Goal: Task Accomplishment & Management: Manage account settings

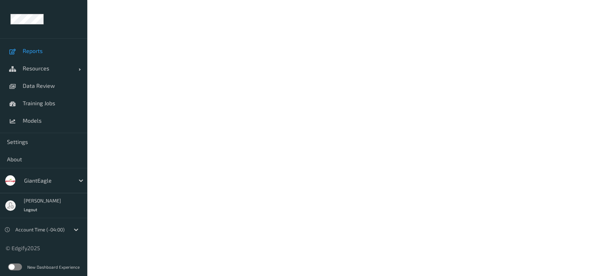
click at [43, 51] on span "Reports" at bounding box center [52, 50] width 58 height 7
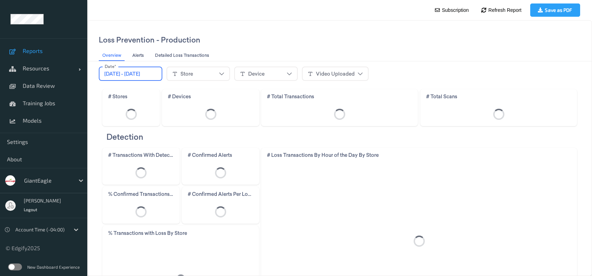
click at [234, 81] on div "Store" at bounding box center [200, 73] width 68 height 19
click at [224, 77] on div "Store" at bounding box center [198, 74] width 52 height 10
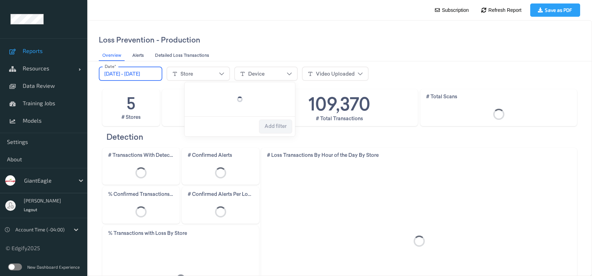
click at [224, 72] on div "Store" at bounding box center [198, 74] width 52 height 10
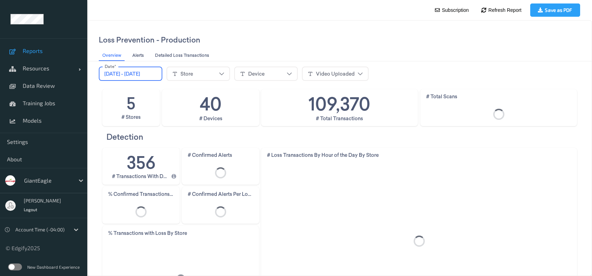
click at [224, 73] on div "Store" at bounding box center [198, 74] width 52 height 10
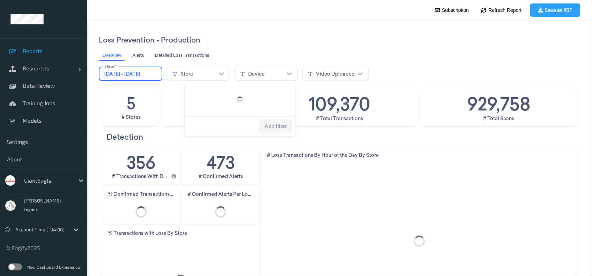
click at [224, 73] on div "Store" at bounding box center [198, 74] width 52 height 10
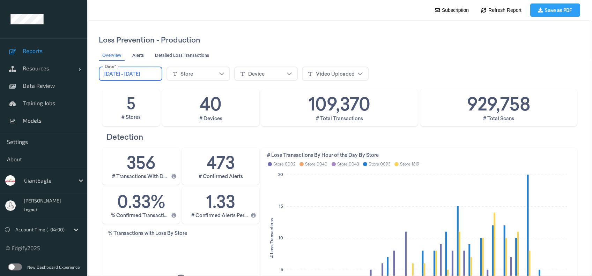
click at [209, 67] on fieldset "Store" at bounding box center [198, 74] width 64 height 14
click at [193, 75] on div "Store" at bounding box center [186, 73] width 13 height 7
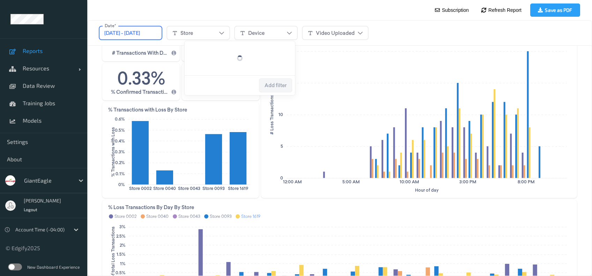
scroll to position [186, 0]
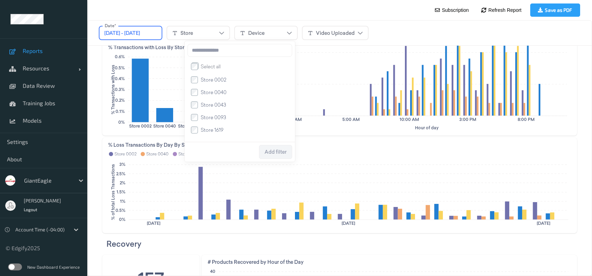
click at [217, 116] on span "Store 0093" at bounding box center [213, 117] width 25 height 7
click at [274, 151] on span "Add filter" at bounding box center [276, 152] width 22 height 6
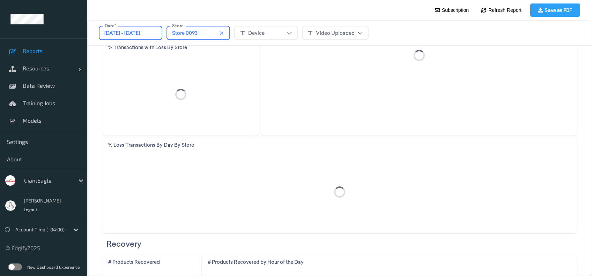
scroll to position [93, 0]
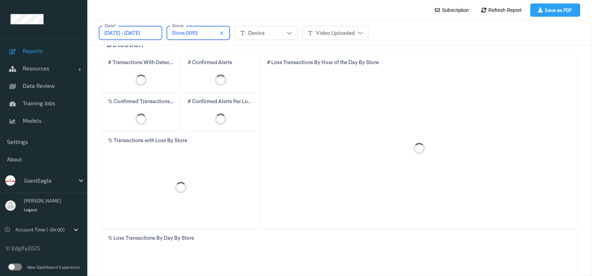
click at [285, 33] on div "Device" at bounding box center [266, 33] width 52 height 10
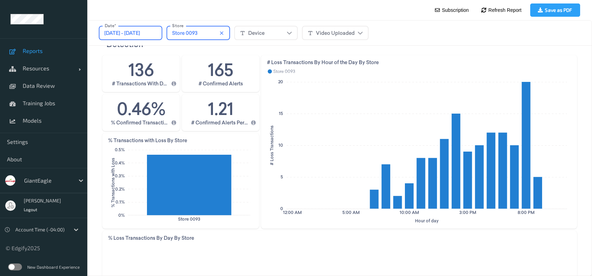
click at [140, 31] on span "[DATE] - [DATE]" at bounding box center [122, 33] width 36 height 7
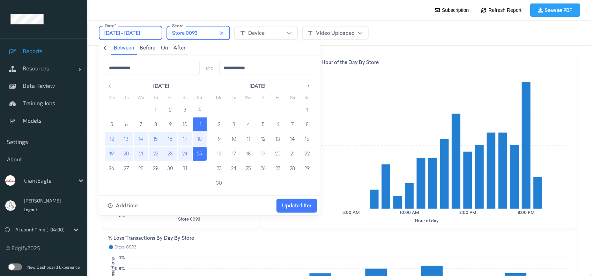
click at [308, 89] on icon "button" at bounding box center [308, 86] width 5 height 5
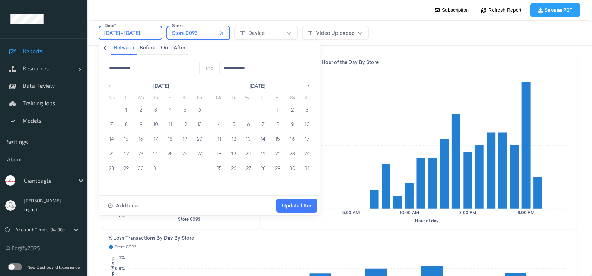
click at [305, 85] on button "button" at bounding box center [308, 86] width 11 height 11
drag, startPoint x: 102, startPoint y: 84, endPoint x: 110, endPoint y: 86, distance: 7.5
click at [103, 84] on div "**********" at bounding box center [209, 125] width 221 height 140
click at [110, 85] on icon "button" at bounding box center [110, 86] width 2 height 3
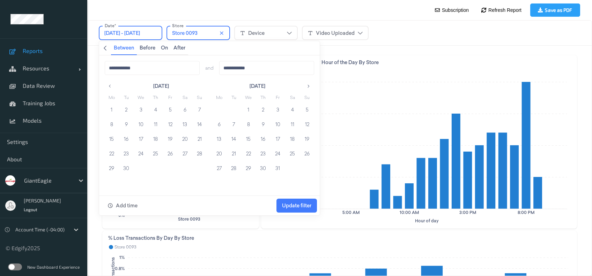
click at [110, 84] on icon "button" at bounding box center [109, 86] width 5 height 5
click at [215, 135] on button "11" at bounding box center [219, 139] width 14 height 14
drag, startPoint x: 281, startPoint y: 143, endPoint x: 277, endPoint y: 141, distance: 3.9
click at [279, 142] on button "15" at bounding box center [278, 139] width 14 height 14
type input "**********"
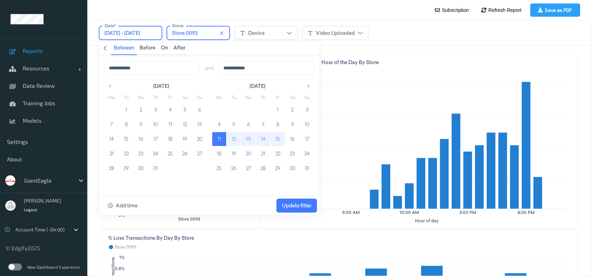
type input "**********"
click at [297, 206] on span "Update filter" at bounding box center [296, 206] width 29 height 6
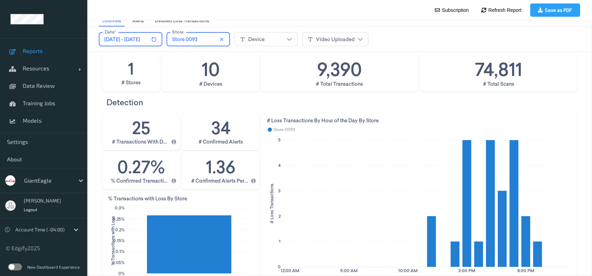
scroll to position [0, 0]
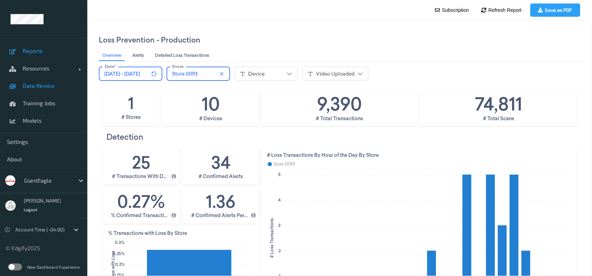
click at [47, 87] on span "Data Review" at bounding box center [52, 85] width 58 height 7
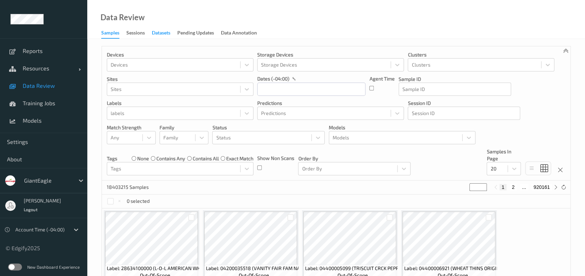
click at [164, 27] on div "Data Review Samples Sessions Datasets Pending Updates Data Annotation" at bounding box center [336, 19] width 498 height 39
click at [165, 37] on div "Datasets" at bounding box center [161, 33] width 18 height 9
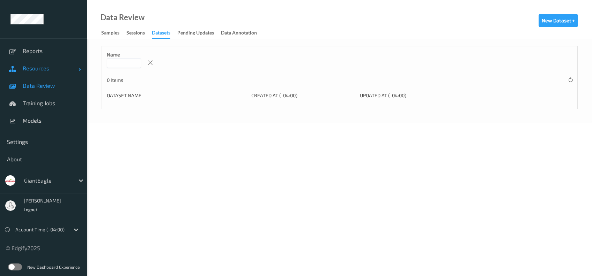
click at [41, 65] on span "Resources" at bounding box center [51, 68] width 56 height 7
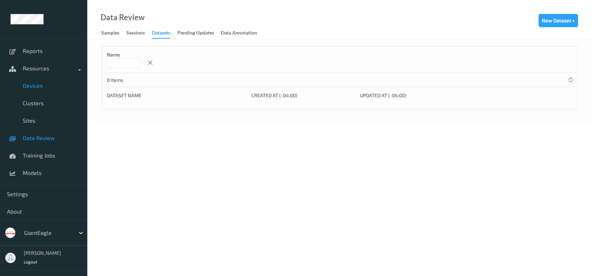
click at [41, 90] on link "Devices" at bounding box center [43, 85] width 87 height 17
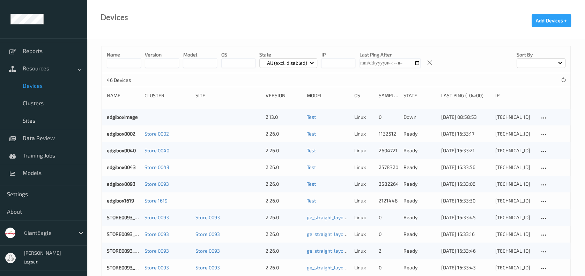
click at [120, 61] on input at bounding box center [124, 63] width 34 height 10
type input "**"
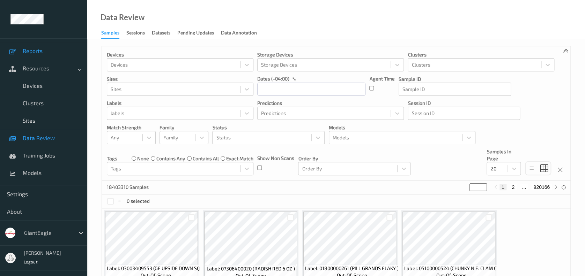
click at [42, 50] on span "Reports" at bounding box center [52, 50] width 58 height 7
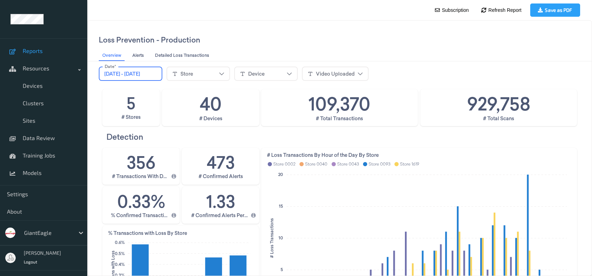
click at [224, 75] on div "Store" at bounding box center [198, 74] width 52 height 10
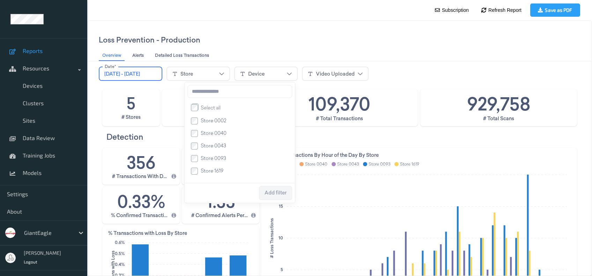
click at [215, 156] on li "Store 0093" at bounding box center [239, 158] width 99 height 13
click at [213, 161] on span "Store 0093" at bounding box center [213, 158] width 25 height 7
click at [284, 193] on span "Add filter" at bounding box center [276, 193] width 22 height 6
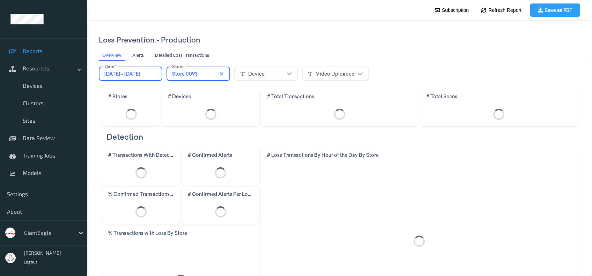
click at [291, 74] on div "Device" at bounding box center [266, 74] width 52 height 10
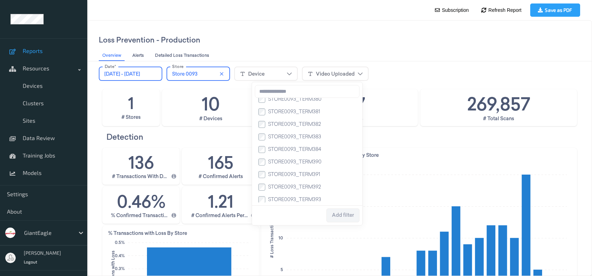
scroll to position [40, 0]
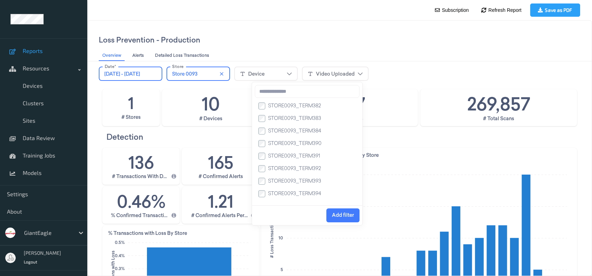
click at [260, 175] on li "STORE0093_TERM392" at bounding box center [307, 169] width 99 height 13
click at [346, 218] on span "Add filter" at bounding box center [343, 216] width 22 height 6
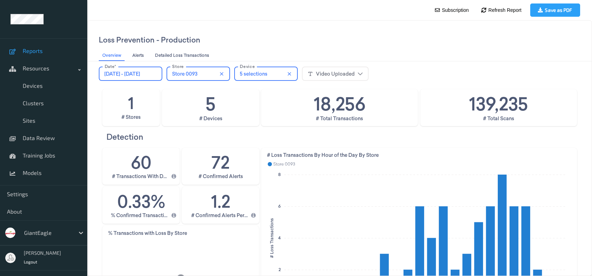
click at [140, 73] on span "[DATE] - [DATE]" at bounding box center [122, 73] width 36 height 7
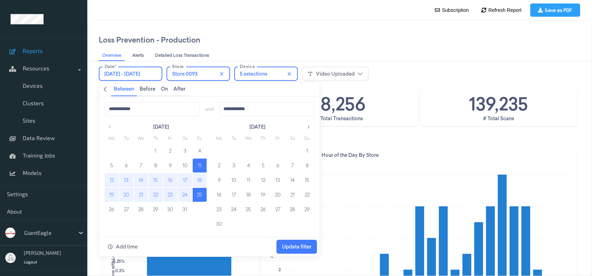
click at [307, 129] on button "button" at bounding box center [308, 127] width 11 height 11
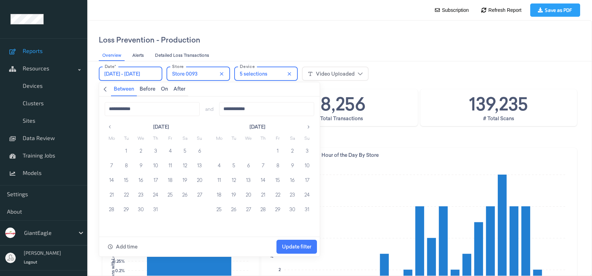
click at [307, 128] on icon "button" at bounding box center [308, 127] width 5 height 5
click at [99, 126] on div "**********" at bounding box center [209, 167] width 221 height 140
click at [105, 126] on button "button" at bounding box center [110, 127] width 11 height 11
click at [234, 180] on button "12" at bounding box center [234, 180] width 14 height 14
click at [280, 180] on button "15" at bounding box center [278, 180] width 14 height 14
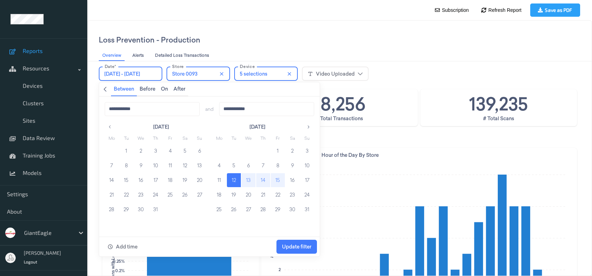
type input "**********"
click at [300, 244] on span "Update filter" at bounding box center [296, 247] width 29 height 6
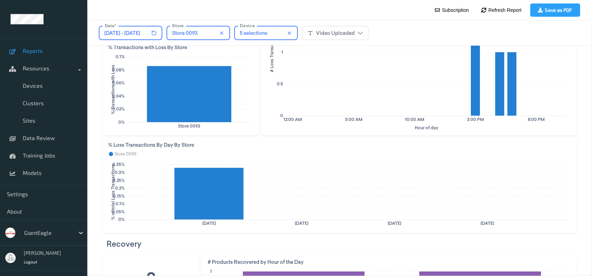
scroll to position [0, 0]
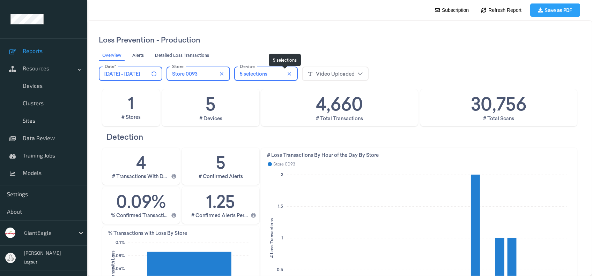
click at [267, 76] on div "5 selections" at bounding box center [254, 73] width 28 height 7
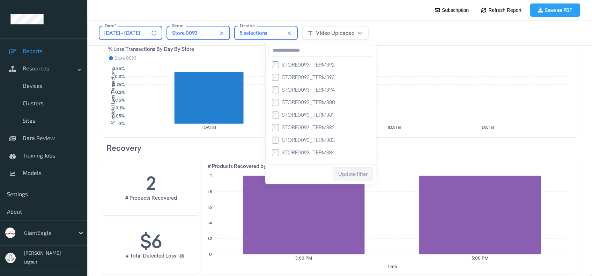
scroll to position [96, 0]
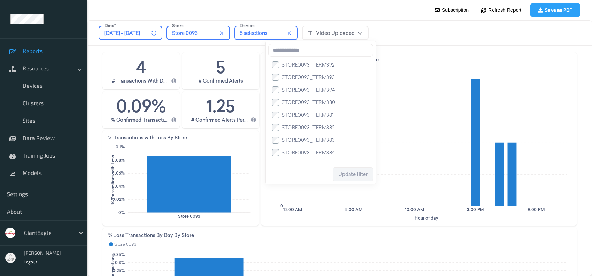
click at [224, 28] on div "Store 0093" at bounding box center [198, 33] width 52 height 10
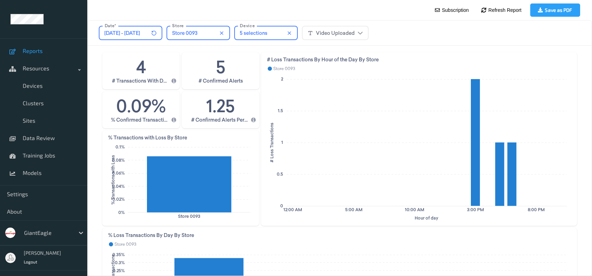
click at [168, 54] on div at bounding box center [173, 56] width 11 height 6
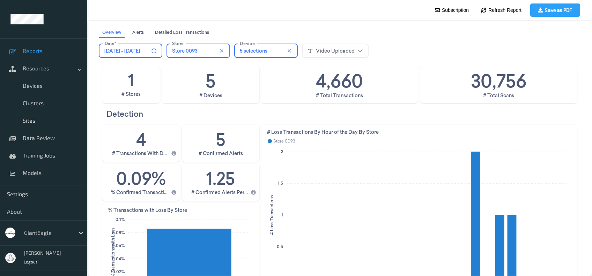
scroll to position [0, 0]
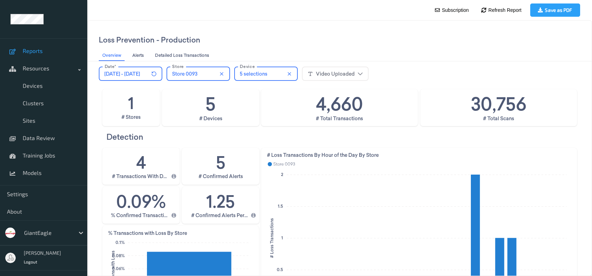
click at [140, 71] on span "[DATE] - [DATE]" at bounding box center [122, 73] width 36 height 7
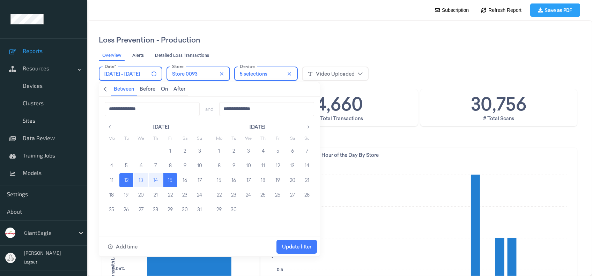
click at [113, 181] on button "11" at bounding box center [112, 180] width 14 height 14
click at [190, 180] on button "16" at bounding box center [185, 180] width 14 height 14
type input "**********"
click at [299, 245] on span "Update filter" at bounding box center [296, 247] width 29 height 6
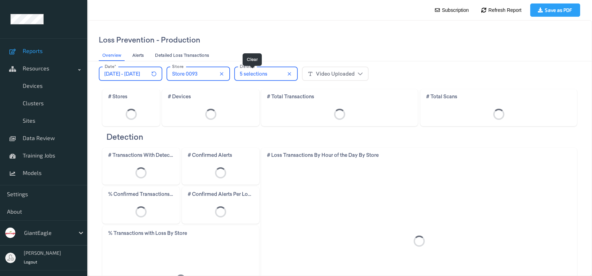
click at [224, 73] on icon "close icon" at bounding box center [222, 74] width 6 height 6
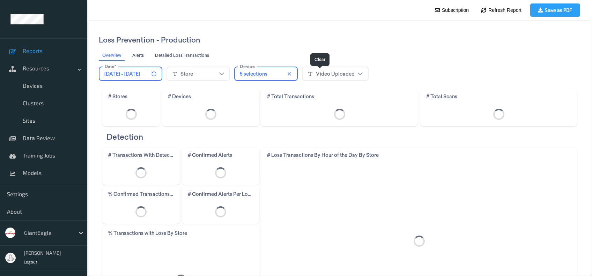
click at [293, 71] on button "Clear" at bounding box center [289, 74] width 8 height 8
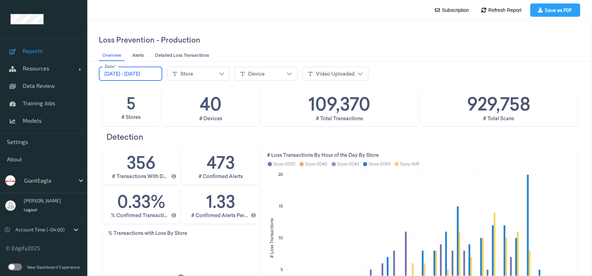
click at [140, 74] on span "[DATE] - [DATE]" at bounding box center [122, 73] width 36 height 7
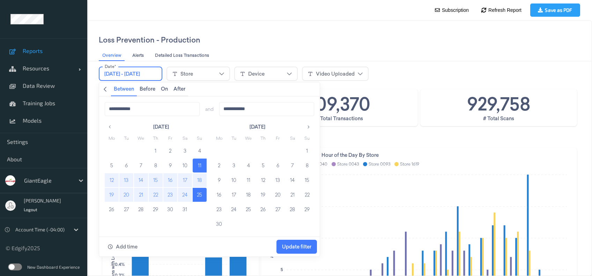
click at [171, 106] on input "**********" at bounding box center [152, 109] width 95 height 14
click at [57, 84] on span "Data Review" at bounding box center [52, 85] width 58 height 7
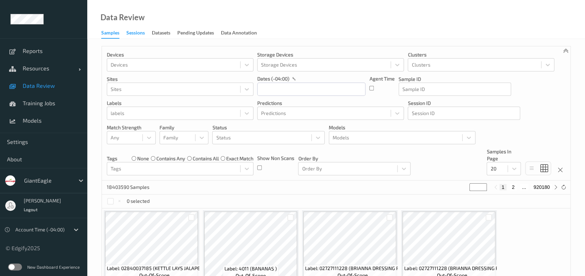
click at [142, 33] on div "Sessions" at bounding box center [135, 33] width 18 height 9
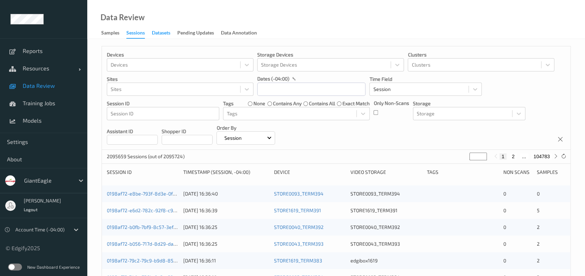
click at [158, 32] on div "Datasets" at bounding box center [161, 33] width 18 height 9
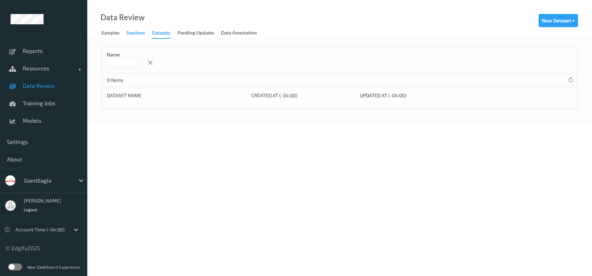
click at [137, 32] on div "Sessions" at bounding box center [135, 33] width 18 height 9
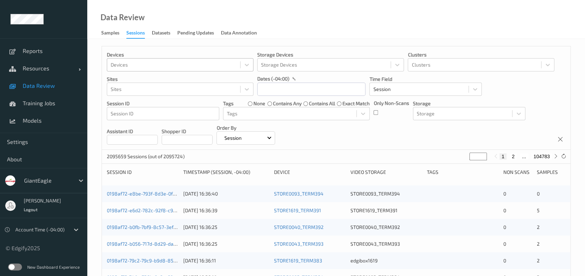
click at [187, 66] on div at bounding box center [174, 65] width 126 height 8
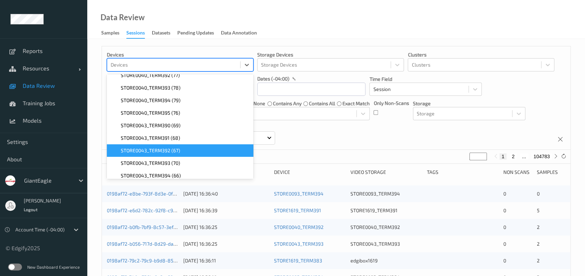
scroll to position [476, 0]
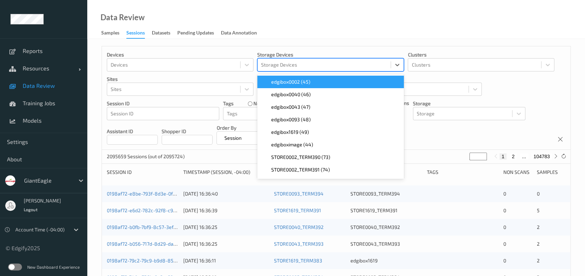
click at [324, 61] on div at bounding box center [324, 65] width 126 height 8
click at [433, 65] on div at bounding box center [474, 65] width 126 height 8
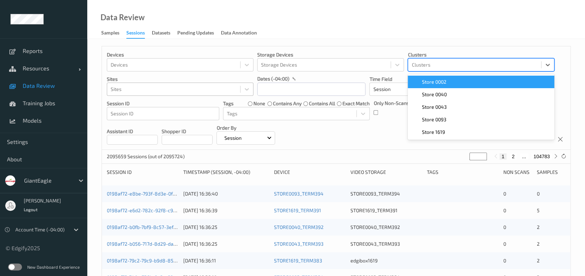
click at [148, 91] on div at bounding box center [174, 89] width 126 height 8
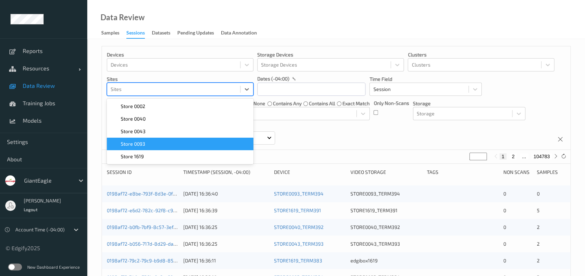
click at [145, 142] on div "Store 0093" at bounding box center [180, 144] width 138 height 7
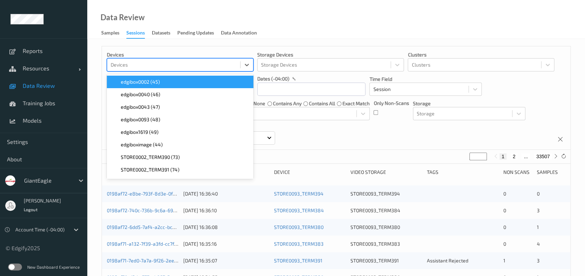
click at [137, 62] on div at bounding box center [174, 65] width 126 height 8
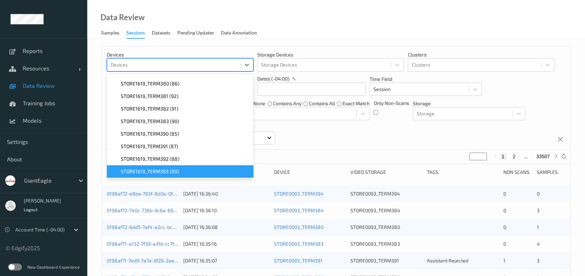
click at [181, 171] on div "STORE1619_TERM393 (89)" at bounding box center [180, 171] width 138 height 7
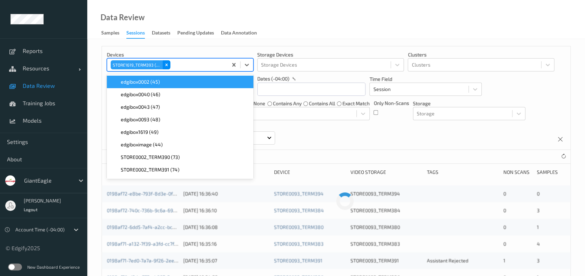
click at [166, 65] on icon "Remove STORE1619_TERM393 (89)" at bounding box center [166, 65] width 2 height 2
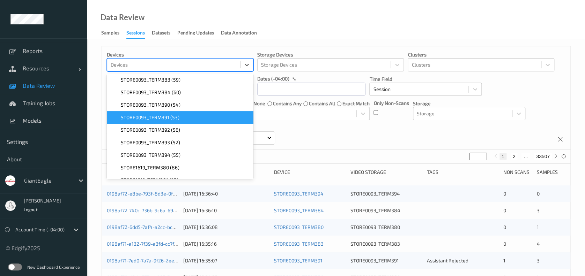
scroll to position [382, 0]
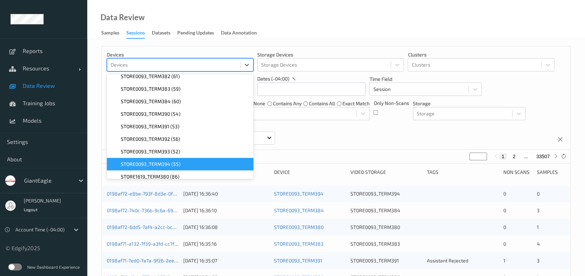
click at [176, 166] on span "STORE0093_TERM394 (55)" at bounding box center [151, 164] width 60 height 7
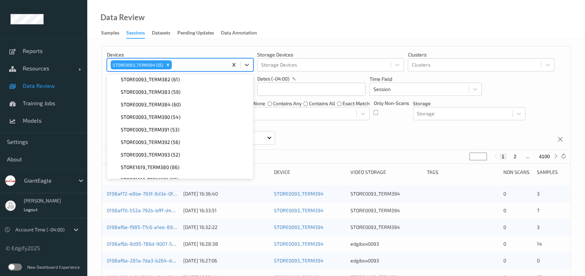
scroll to position [370, 0]
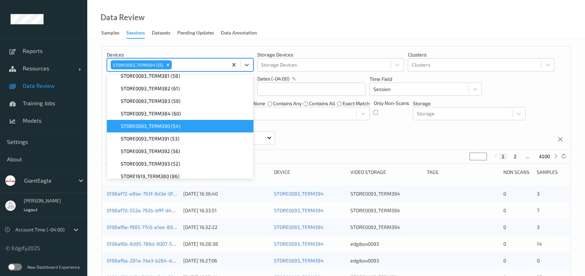
click at [184, 129] on div "STORE0093_TERM390 (54)" at bounding box center [180, 126] width 138 height 7
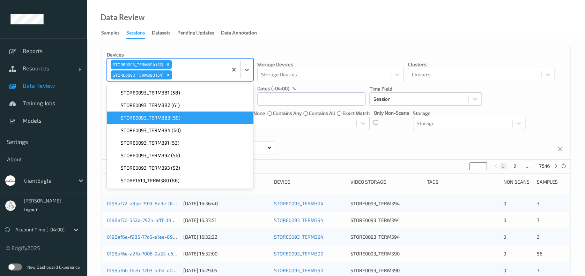
scroll to position [372, 0]
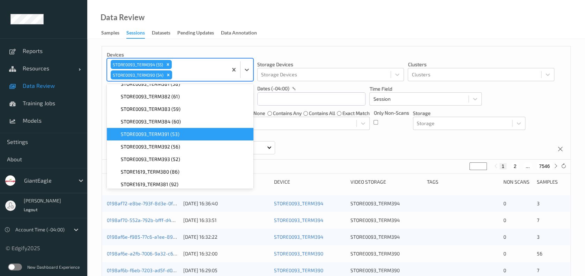
click at [192, 134] on div "STORE0093_TERM391 (53)" at bounding box center [180, 134] width 138 height 7
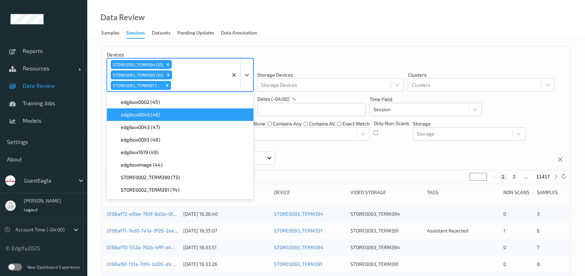
drag, startPoint x: 250, startPoint y: 110, endPoint x: 253, endPoint y: 119, distance: 9.4
click at [253, 119] on div "edgibox0002 (45)    edgibox0040 (46)    edgibox0043 (47)    edgibox0093 (48)   …" at bounding box center [180, 147] width 147 height 105
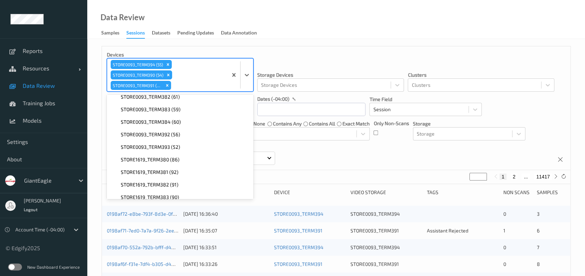
scroll to position [391, 0]
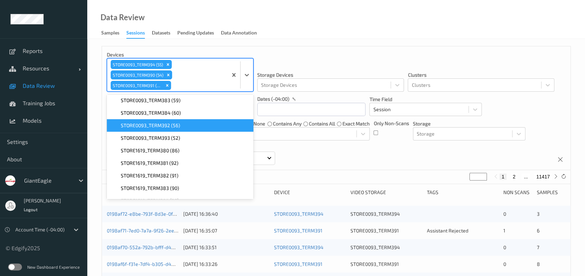
click at [198, 126] on div "STORE0093_TERM392 (56)" at bounding box center [180, 125] width 138 height 7
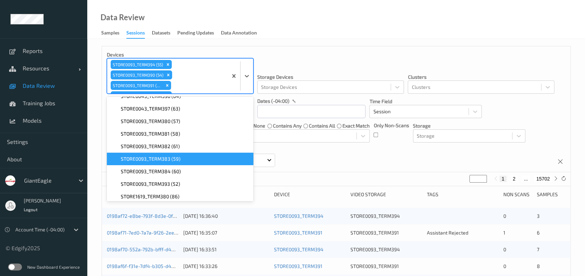
scroll to position [328, 0]
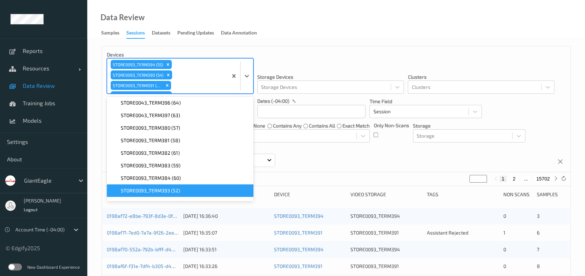
click at [196, 188] on div "STORE0093_TERM393 (52)" at bounding box center [180, 190] width 138 height 7
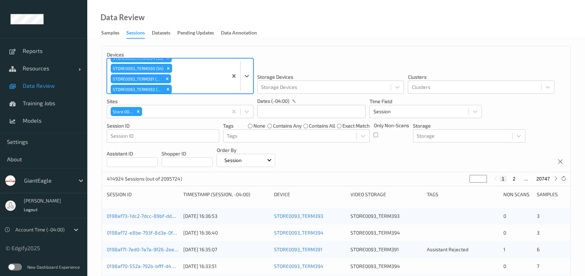
scroll to position [0, 0]
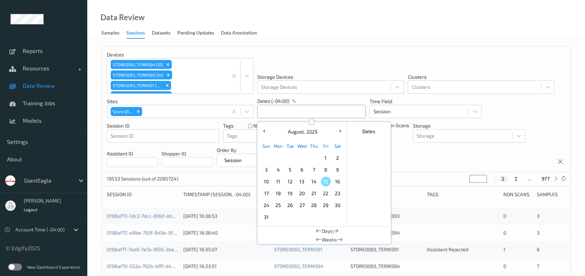
click at [296, 108] on input "text" at bounding box center [311, 111] width 108 height 13
click at [277, 180] on span "11" at bounding box center [278, 182] width 10 height 10
click at [316, 178] on span "14" at bounding box center [314, 182] width 10 height 10
type input "11/08/2025 00:00 -> 14/08/2025 23:59"
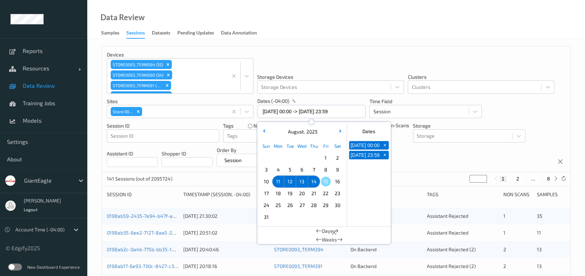
click at [380, 47] on div "Devices STORE0093_TERM394 (55) STORE0093_TERM390 (54) STORE0093_TERM391 (53) ST…" at bounding box center [336, 109] width 468 height 126
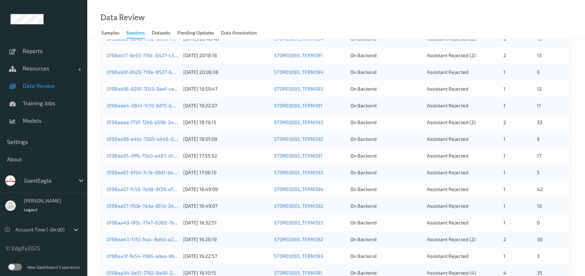
scroll to position [295, 0]
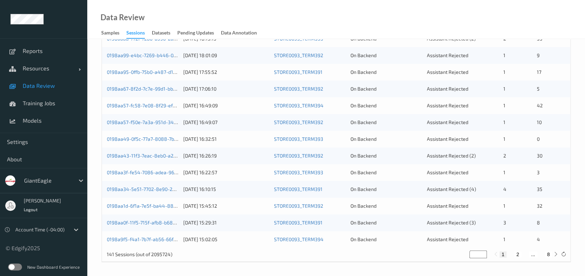
click at [519, 253] on button "2" at bounding box center [517, 255] width 7 height 6
type input "*"
click at [525, 256] on button "3" at bounding box center [524, 255] width 7 height 6
type input "*"
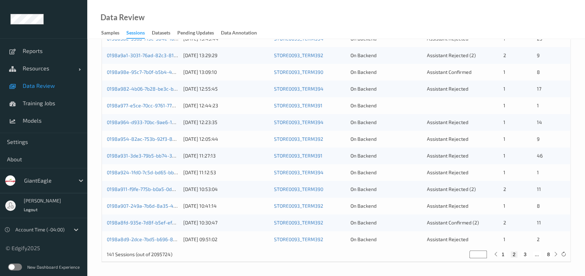
type input "*"
click at [525, 254] on div "1 2 3 4 ... 8" at bounding box center [525, 255] width 52 height 6
click at [527, 253] on button "4" at bounding box center [529, 255] width 7 height 6
type input "*"
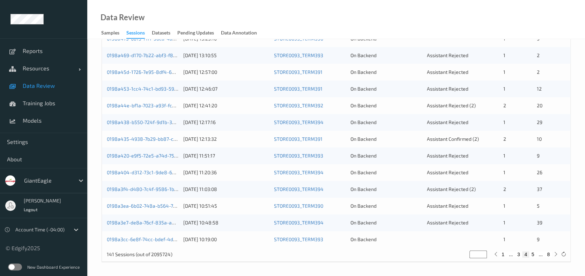
click at [534, 252] on button "5" at bounding box center [532, 255] width 7 height 6
type input "*"
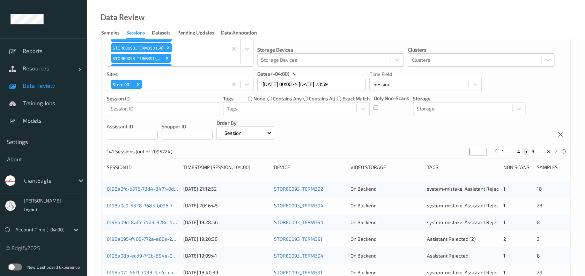
scroll to position [0, 0]
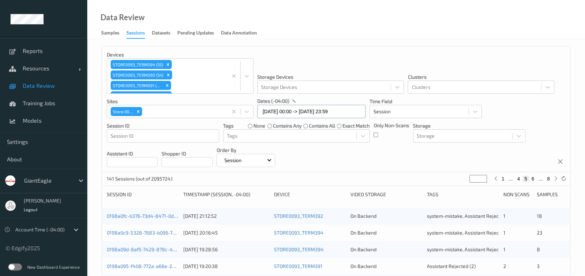
click at [347, 109] on input "11/08/2025 00:00 -> 14/08/2025 23:59" at bounding box center [311, 111] width 108 height 13
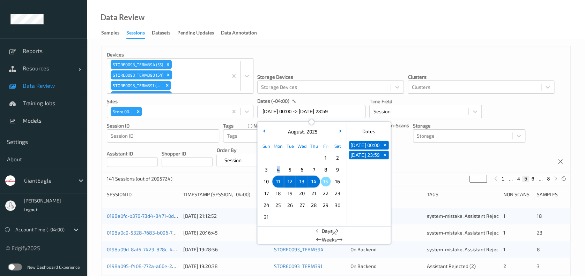
click at [283, 168] on div "4" at bounding box center [278, 170] width 12 height 12
type input "04/08/2025 00:00"
type input "*"
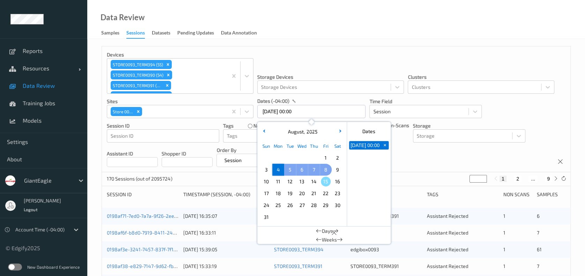
drag, startPoint x: 283, startPoint y: 168, endPoint x: 323, endPoint y: 172, distance: 40.1
click at [323, 172] on span "8" at bounding box center [326, 170] width 10 height 10
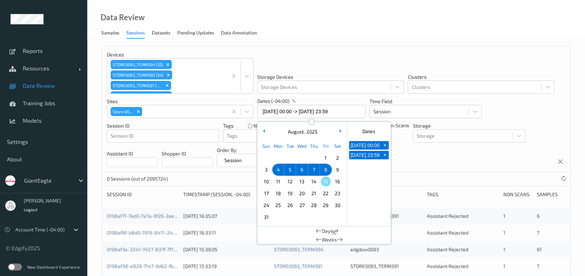
click at [313, 166] on span "7" at bounding box center [314, 170] width 10 height 10
click at [325, 169] on span "8" at bounding box center [326, 170] width 10 height 10
click at [279, 168] on span "4" at bounding box center [278, 170] width 10 height 10
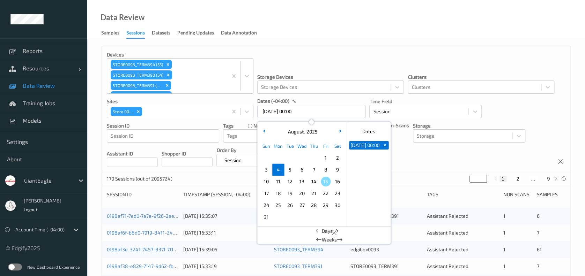
drag, startPoint x: 280, startPoint y: 167, endPoint x: 317, endPoint y: 168, distance: 37.0
click at [317, 168] on span "7" at bounding box center [314, 170] width 10 height 10
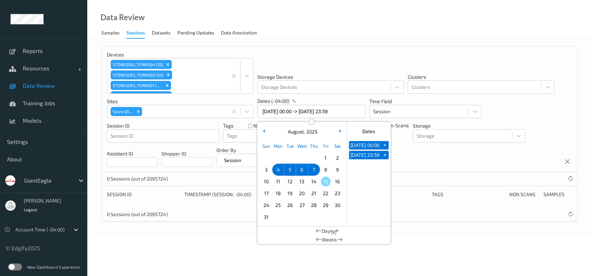
click at [316, 44] on div "Devices STORE0093_TERM394 (55) STORE0093_TERM390 (54) STORE0093_TERM391 (53) ST…" at bounding box center [339, 138] width 505 height 198
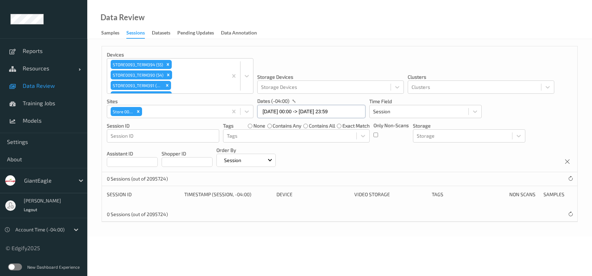
click at [338, 110] on input "04/08/2025 00:00 -> 07/08/2025 23:59" at bounding box center [311, 111] width 108 height 13
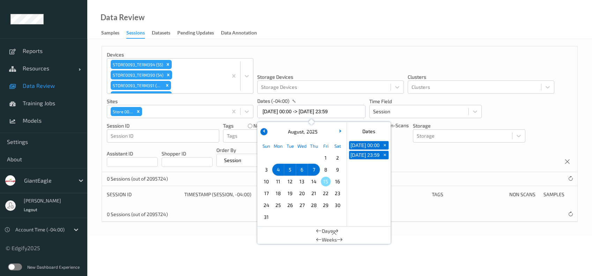
click at [265, 129] on button "button" at bounding box center [263, 131] width 7 height 7
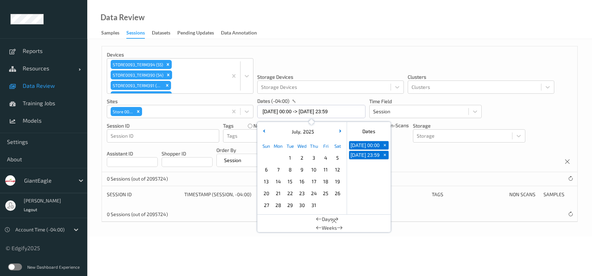
click at [274, 209] on span "28" at bounding box center [278, 206] width 10 height 10
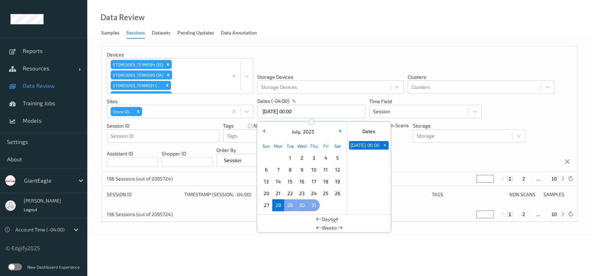
click at [313, 207] on span "31" at bounding box center [314, 206] width 10 height 10
click at [338, 133] on button "button" at bounding box center [339, 131] width 7 height 7
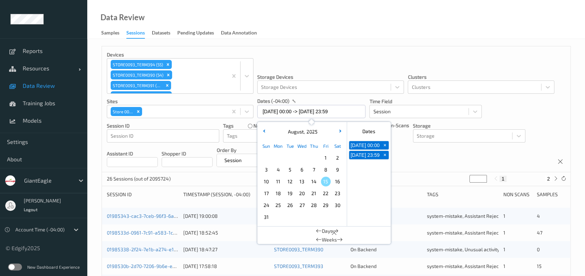
click at [281, 171] on span "4" at bounding box center [278, 170] width 10 height 10
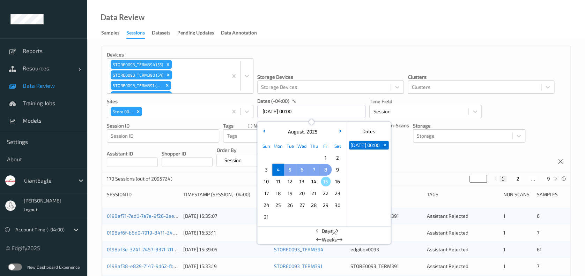
click at [326, 168] on span "8" at bounding box center [326, 170] width 10 height 10
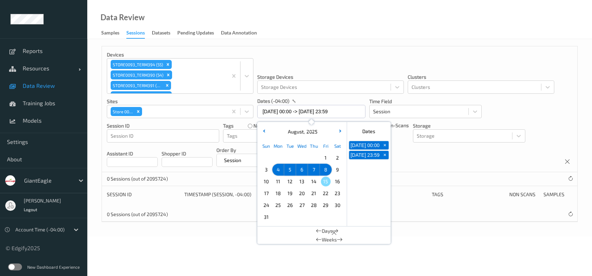
drag, startPoint x: 321, startPoint y: 179, endPoint x: 328, endPoint y: 185, distance: 9.2
click at [322, 179] on span "15" at bounding box center [326, 182] width 10 height 10
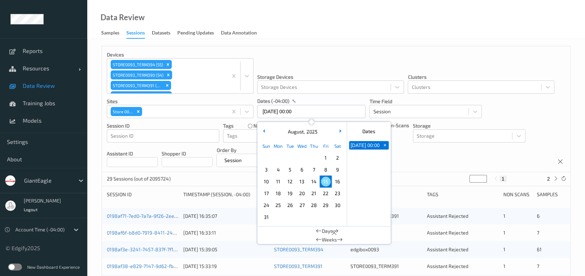
click at [326, 175] on div "8" at bounding box center [326, 170] width 12 height 12
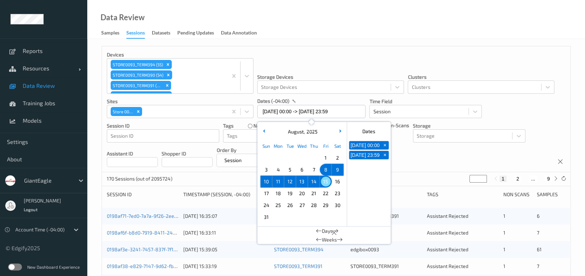
click at [385, 149] on span "+" at bounding box center [384, 145] width 7 height 7
type input "15/08/2025 00:00"
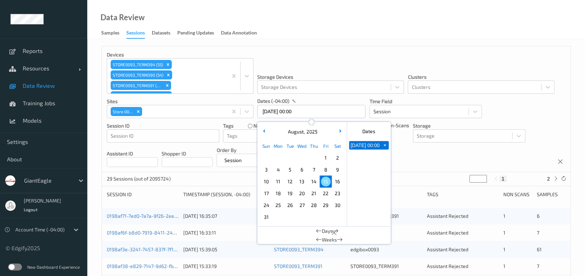
click at [386, 143] on button "+" at bounding box center [385, 145] width 8 height 8
click at [278, 169] on span "4" at bounding box center [278, 170] width 10 height 10
click at [330, 167] on span "8" at bounding box center [326, 170] width 10 height 10
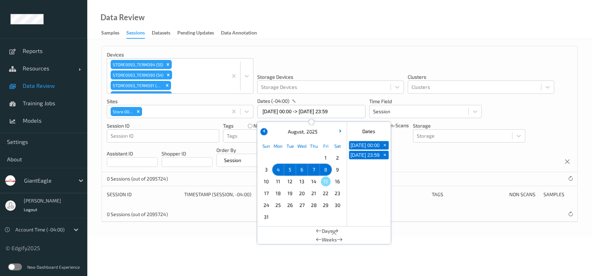
click at [263, 133] on button "button" at bounding box center [263, 131] width 7 height 7
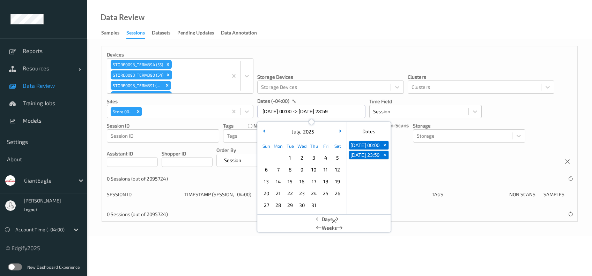
click at [281, 203] on span "28" at bounding box center [278, 206] width 10 height 10
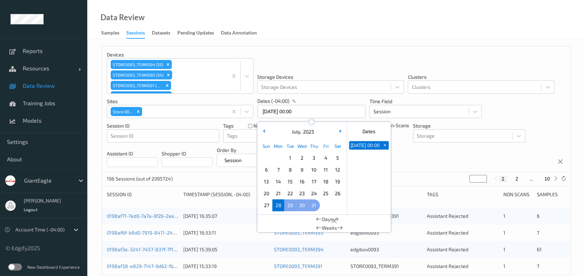
click at [317, 204] on span "31" at bounding box center [314, 206] width 10 height 10
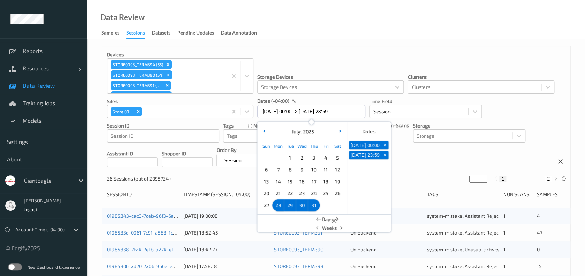
click at [449, 52] on div "Clusters Clusters" at bounding box center [481, 72] width 147 height 43
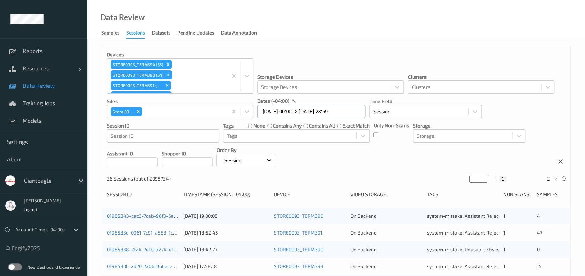
click at [333, 112] on input "28/07/2025 00:00 -> 31/07/2025 23:59" at bounding box center [311, 111] width 108 height 13
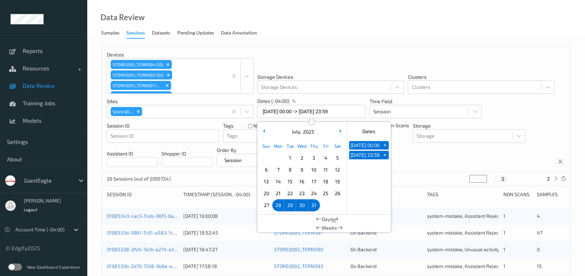
click at [382, 143] on button "+" at bounding box center [385, 145] width 8 height 8
type input "31/07/2025 00:00"
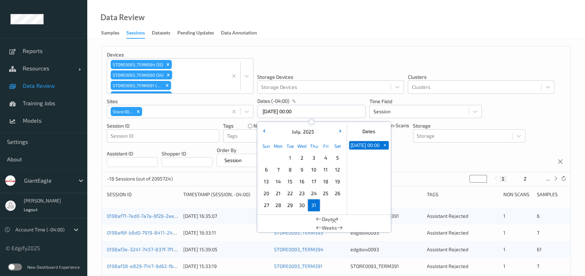
click at [387, 146] on span "+" at bounding box center [384, 145] width 7 height 7
click at [342, 134] on button "button" at bounding box center [339, 131] width 7 height 7
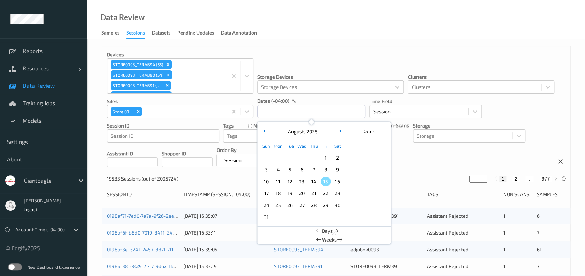
click at [327, 155] on span "1" at bounding box center [326, 158] width 10 height 10
drag, startPoint x: 327, startPoint y: 155, endPoint x: 327, endPoint y: 171, distance: 16.1
click at [325, 171] on span "8" at bounding box center [326, 170] width 10 height 10
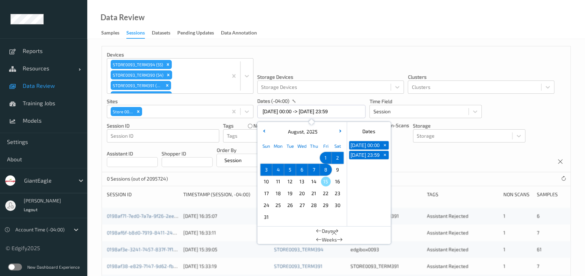
click at [372, 38] on div "Data Review Samples Sessions Datasets Pending Updates Data Annotation" at bounding box center [336, 19] width 498 height 39
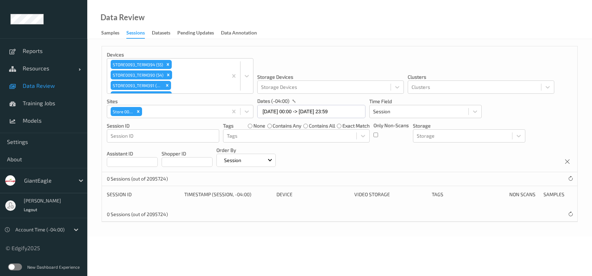
click at [502, 45] on div "Devices STORE0093_TERM394 (55) STORE0093_TERM390 (54) STORE0093_TERM391 (53) ST…" at bounding box center [339, 138] width 505 height 198
click at [363, 107] on input "01/08/2025 00:00 -> 08/08/2025 23:59" at bounding box center [311, 111] width 108 height 13
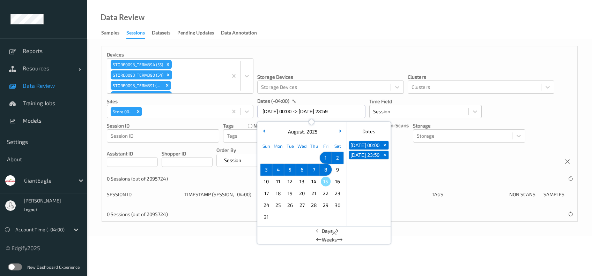
click at [382, 148] on span "+" at bounding box center [384, 145] width 7 height 7
type input "08/08/2025 00:00"
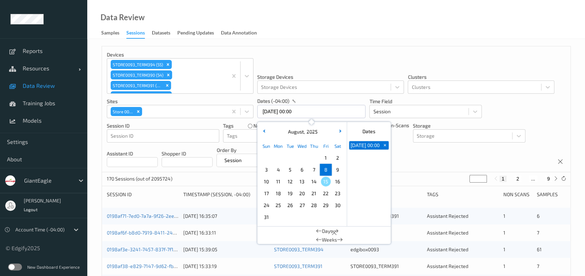
click at [387, 144] on button "+" at bounding box center [385, 145] width 8 height 8
click at [290, 184] on span "12" at bounding box center [290, 182] width 10 height 10
click at [328, 180] on span "15" at bounding box center [326, 182] width 10 height 10
type input "12/08/2025 00:00 -> 15/08/2025 23:59"
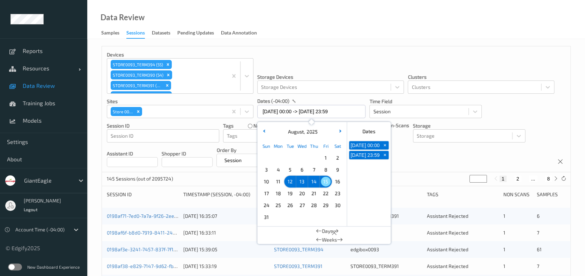
click at [390, 32] on div "Data Review Samples Sessions Datasets Pending Updates Data Annotation" at bounding box center [336, 19] width 498 height 39
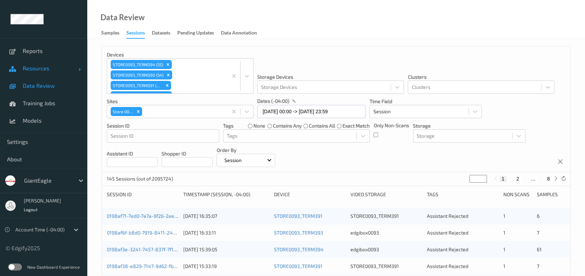
click at [36, 64] on link "Resources" at bounding box center [43, 68] width 87 height 17
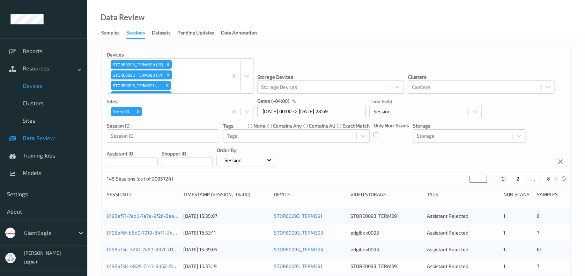
click at [39, 83] on span "Devices" at bounding box center [52, 85] width 58 height 7
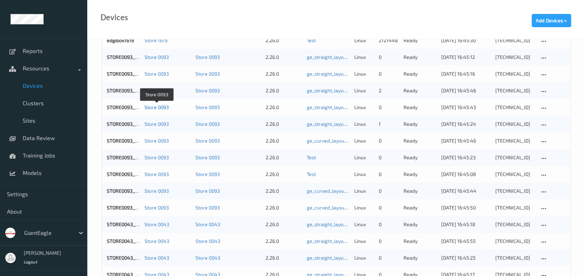
scroll to position [152, 0]
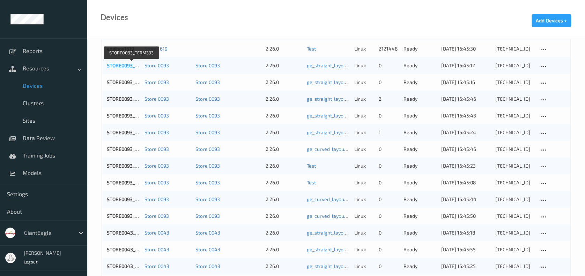
click at [125, 64] on link "STORE0093_TERM393" at bounding box center [131, 65] width 49 height 6
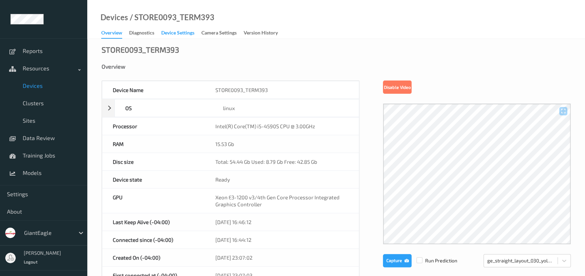
click at [187, 33] on div "Device Settings" at bounding box center [177, 33] width 33 height 9
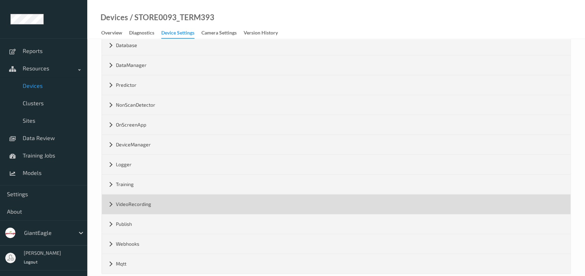
scroll to position [125, 0]
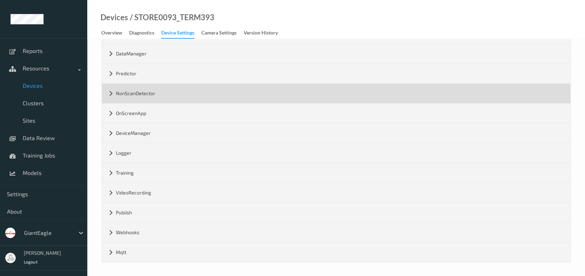
click at [142, 94] on div "NonScanDetector" at bounding box center [336, 94] width 468 height 20
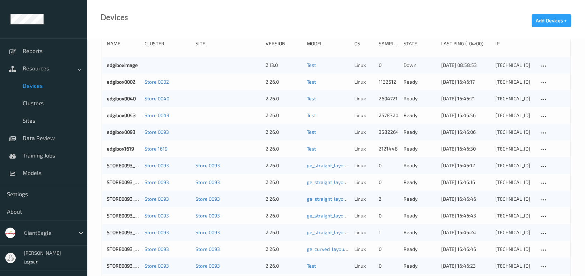
scroll to position [152, 0]
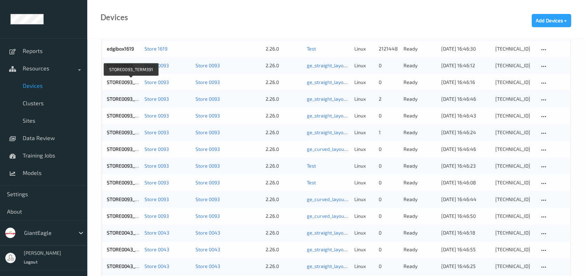
click at [121, 81] on link "STORE0093_TERM391" at bounding box center [131, 82] width 49 height 6
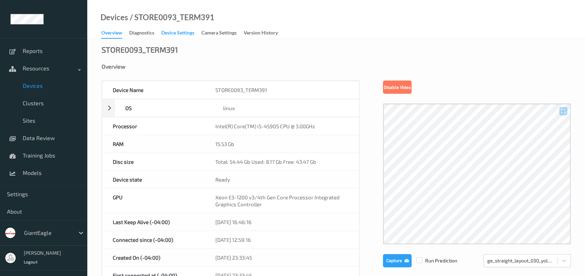
click at [187, 29] on link "Device Settings" at bounding box center [181, 33] width 40 height 10
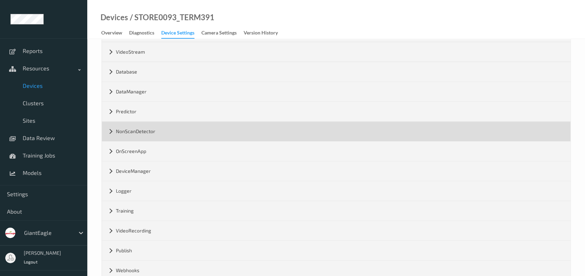
scroll to position [125, 0]
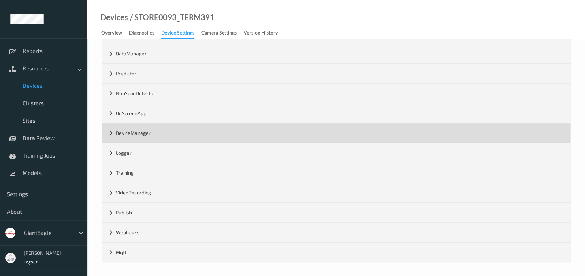
click at [168, 131] on div "DeviceManager" at bounding box center [336, 134] width 468 height 20
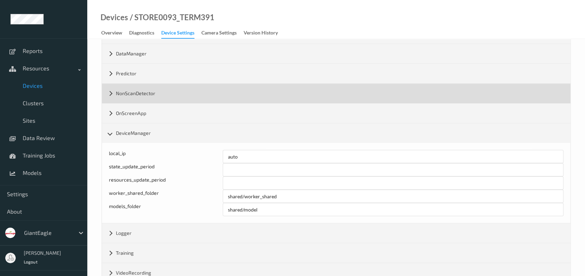
click at [166, 92] on div "NonScanDetector" at bounding box center [336, 94] width 468 height 20
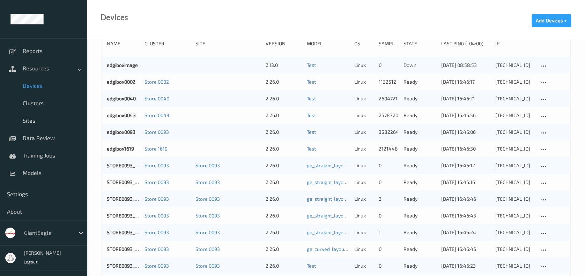
scroll to position [152, 0]
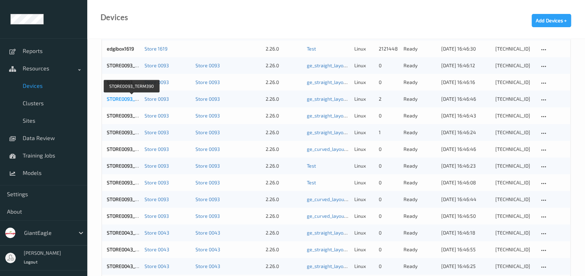
click at [121, 98] on link "STORE0093_TERM390" at bounding box center [131, 99] width 49 height 6
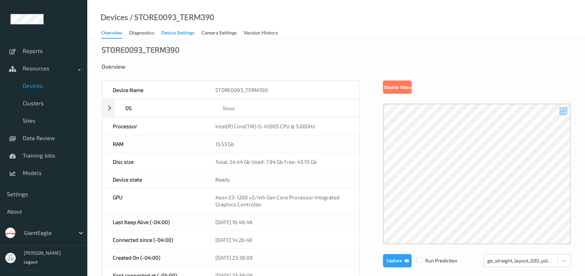
click at [186, 35] on div "Device Settings" at bounding box center [177, 33] width 33 height 9
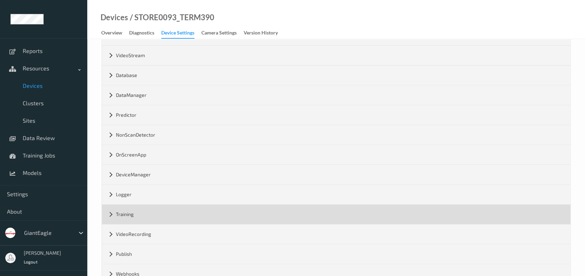
scroll to position [93, 0]
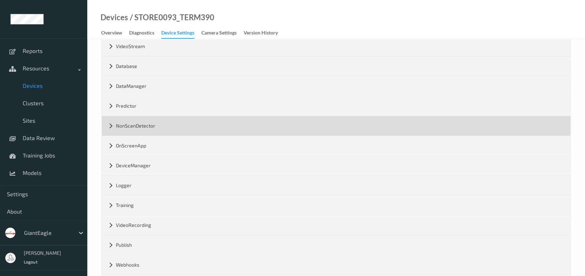
click at [152, 130] on div "NonScanDetector" at bounding box center [336, 126] width 468 height 20
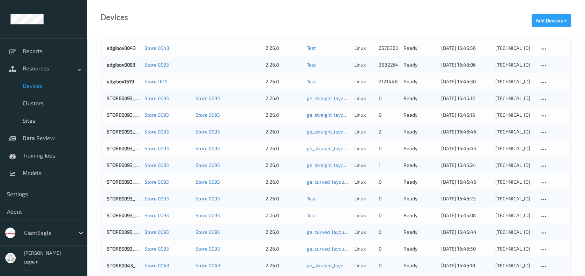
scroll to position [152, 0]
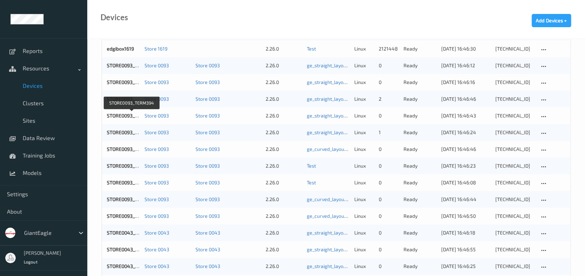
click at [121, 115] on link "STORE0093_TERM394" at bounding box center [132, 116] width 50 height 6
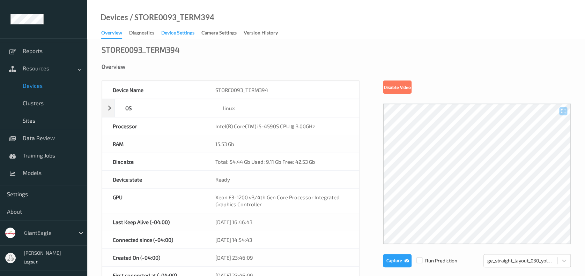
click at [179, 36] on div "Device Settings" at bounding box center [177, 33] width 33 height 9
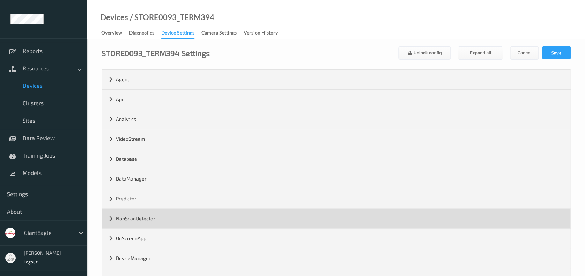
click at [138, 216] on div "NonScanDetector" at bounding box center [336, 219] width 468 height 20
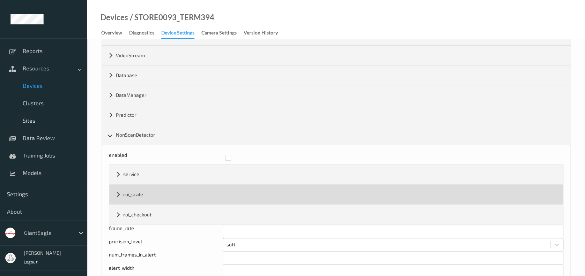
scroll to position [93, 0]
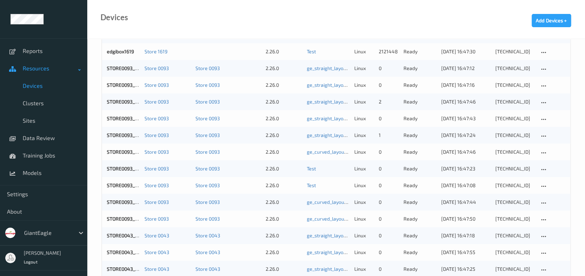
scroll to position [152, 0]
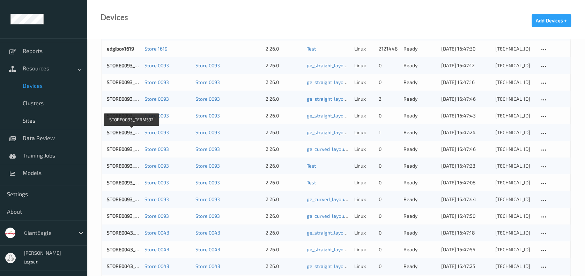
click at [120, 131] on link "STORE0093_TERM392" at bounding box center [131, 132] width 49 height 6
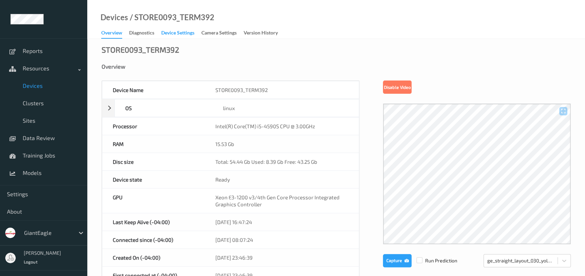
click at [184, 34] on div "Device Settings" at bounding box center [177, 33] width 33 height 9
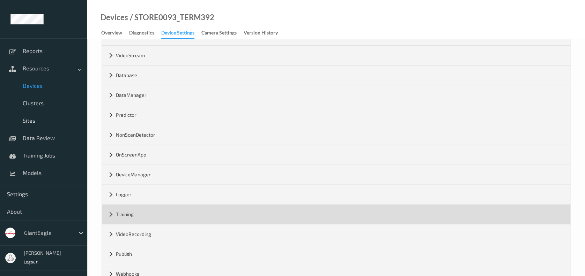
scroll to position [93, 0]
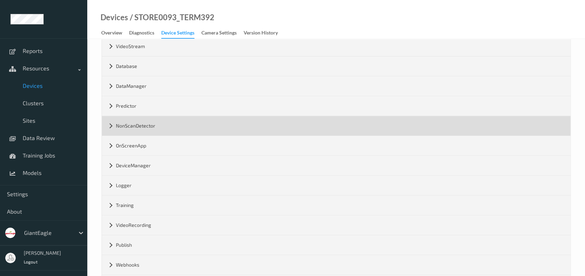
click at [165, 128] on div "NonScanDetector" at bounding box center [336, 126] width 468 height 20
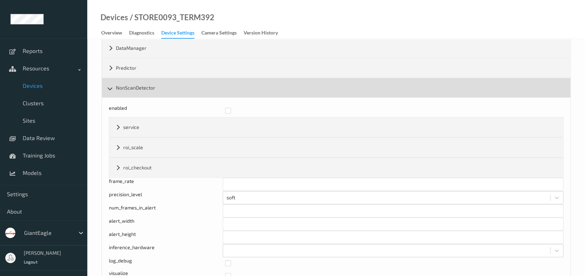
scroll to position [186, 0]
